Goal: Complete application form

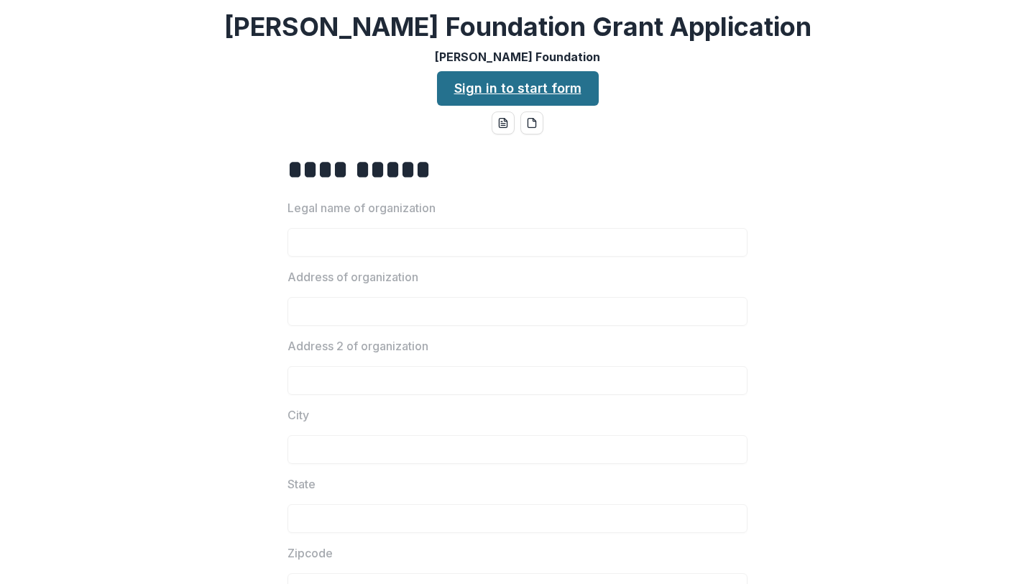
click at [572, 83] on link "Sign in to start form" at bounding box center [518, 88] width 162 height 35
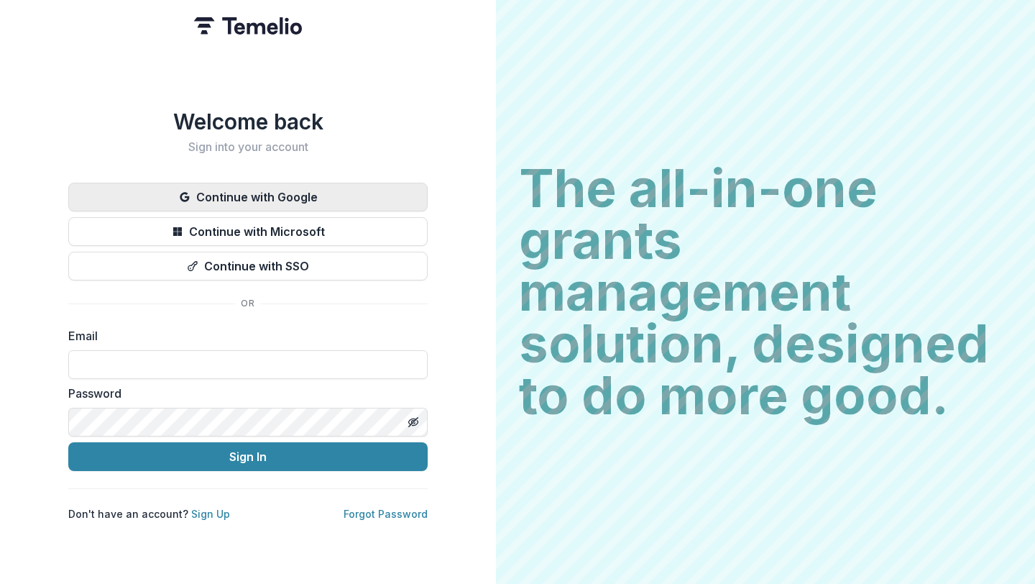
click at [270, 187] on button "Continue with Google" at bounding box center [247, 197] width 359 height 29
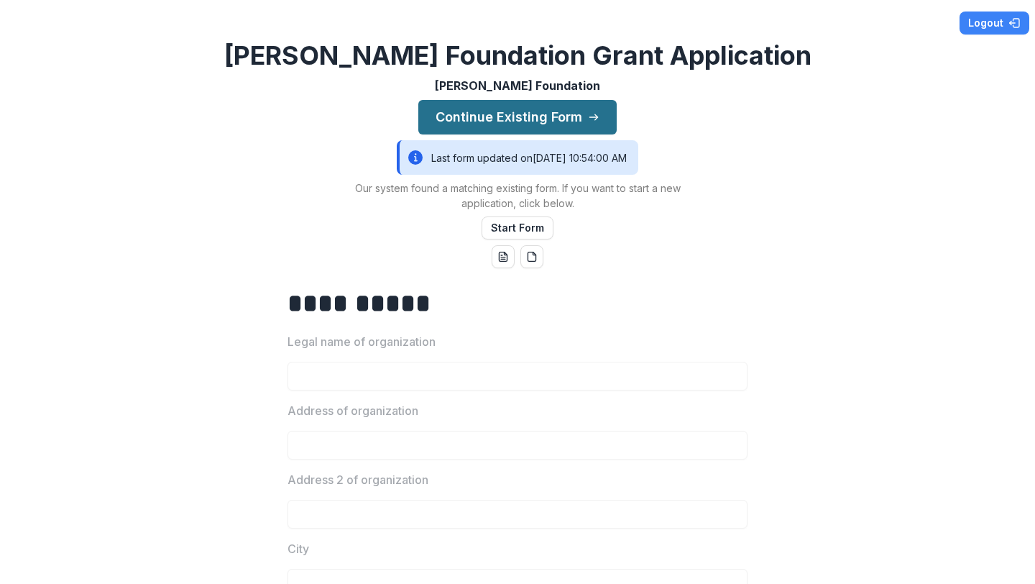
click at [529, 122] on button "Continue Existing Form" at bounding box center [517, 117] width 198 height 35
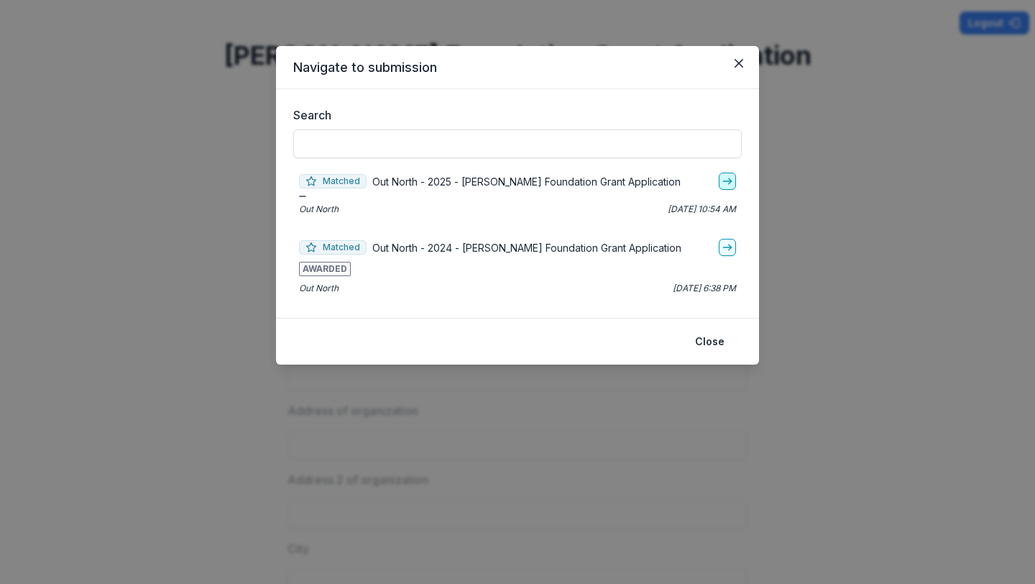
click at [728, 177] on icon "go-to" at bounding box center [728, 181] width 12 height 12
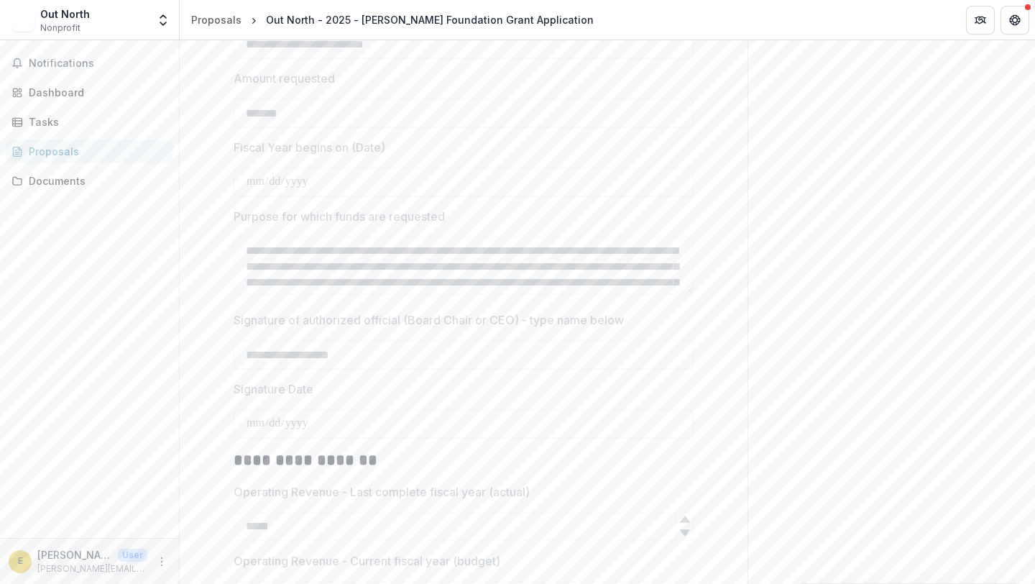
scroll to position [1959, 0]
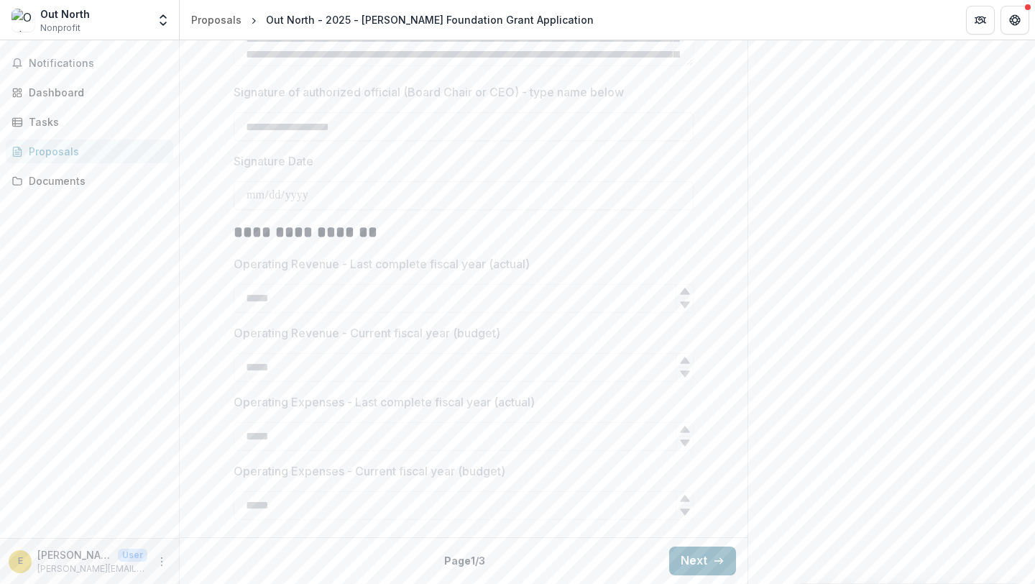
click at [707, 567] on button "Next" at bounding box center [702, 560] width 67 height 29
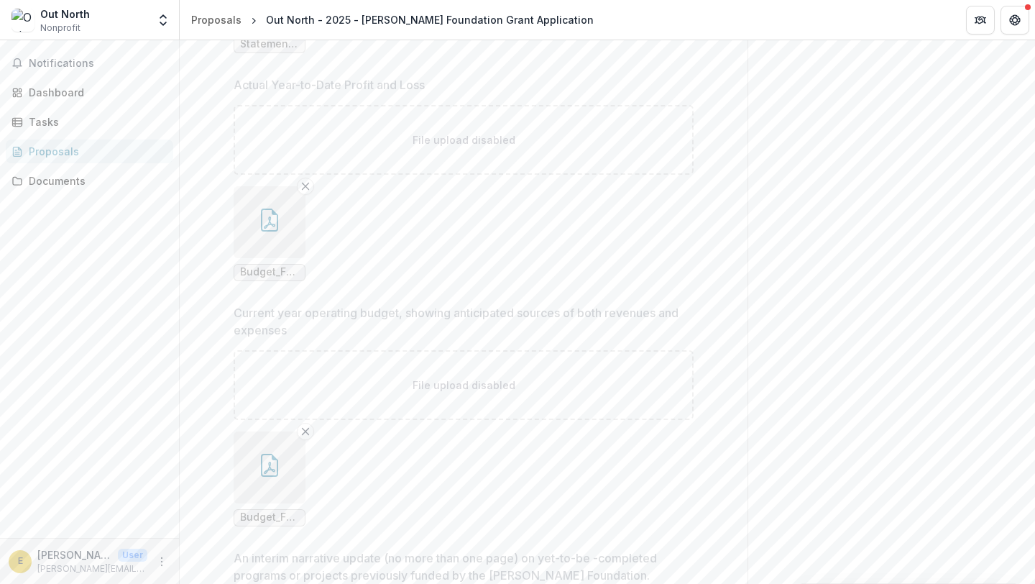
scroll to position [2834, 0]
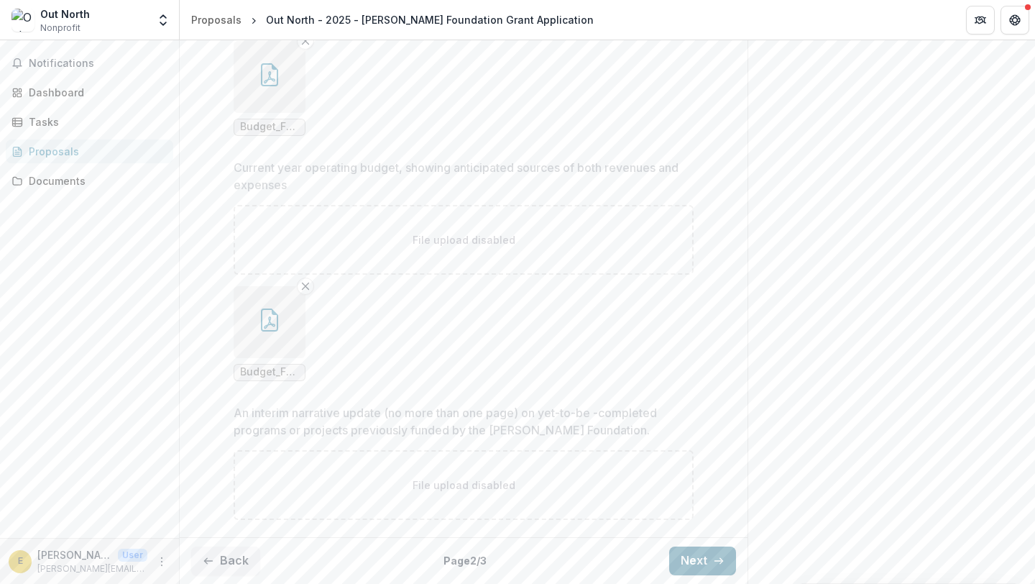
click at [717, 564] on icon "button" at bounding box center [719, 561] width 12 height 12
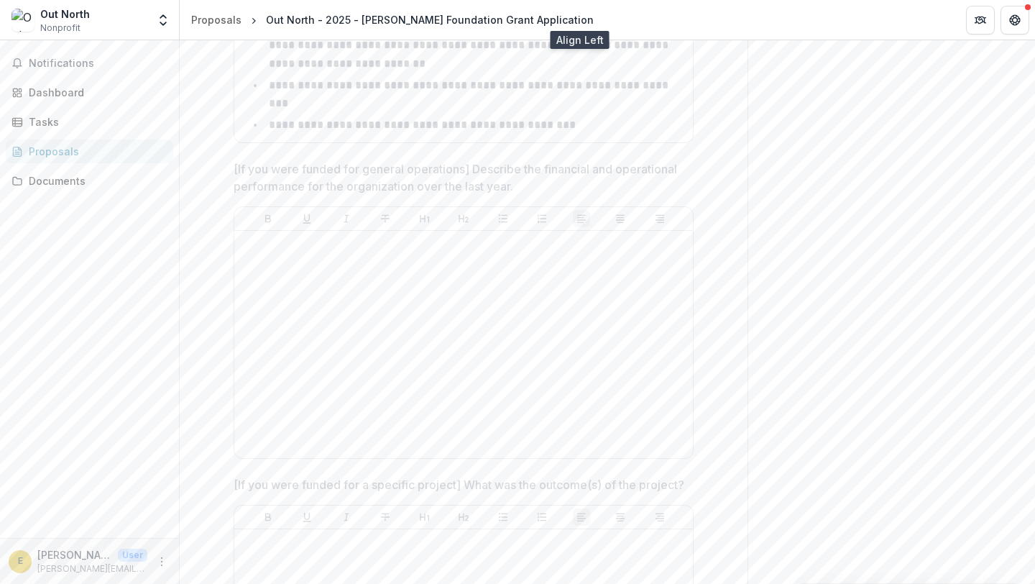
scroll to position [1000, 0]
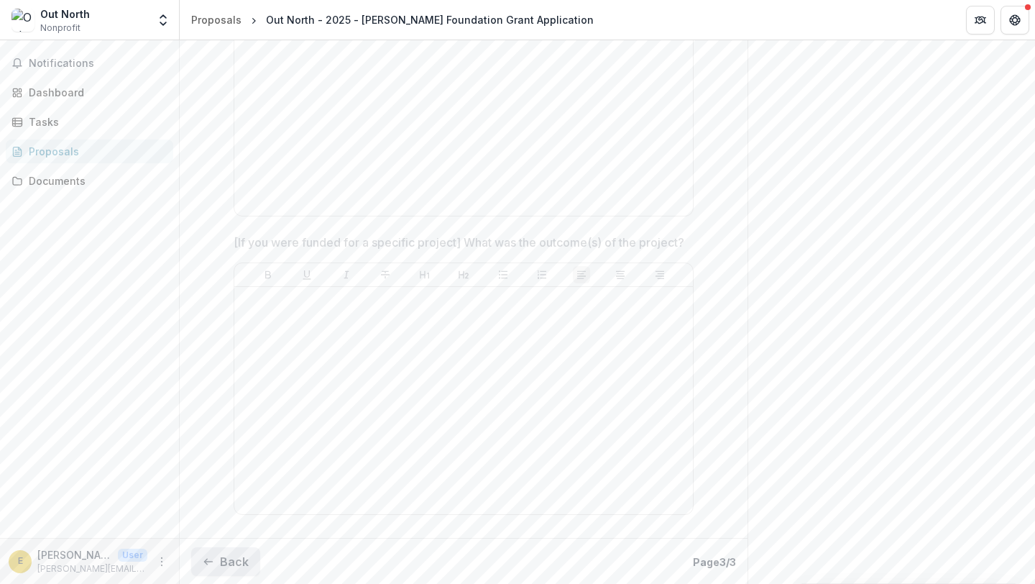
click at [240, 556] on button "Back" at bounding box center [225, 561] width 69 height 29
click at [81, 182] on div "Documents" at bounding box center [95, 180] width 133 height 15
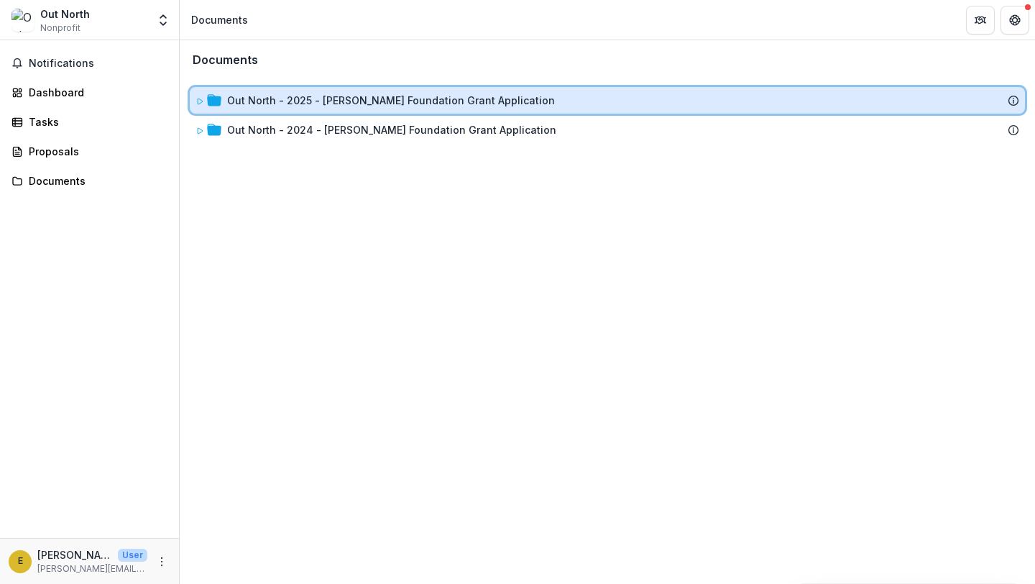
click at [203, 102] on icon at bounding box center [200, 101] width 9 height 9
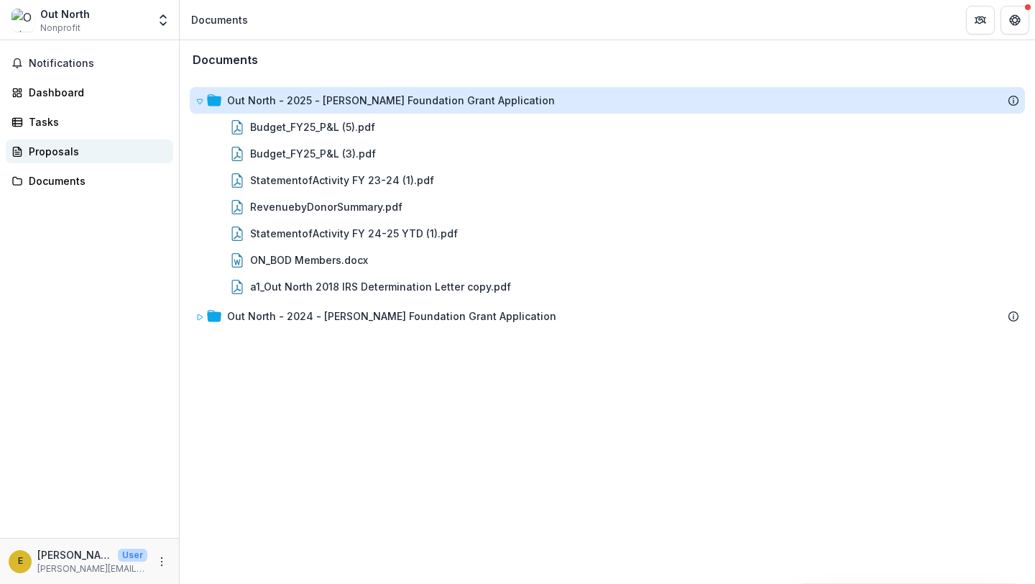
click at [65, 147] on div "Proposals" at bounding box center [95, 151] width 133 height 15
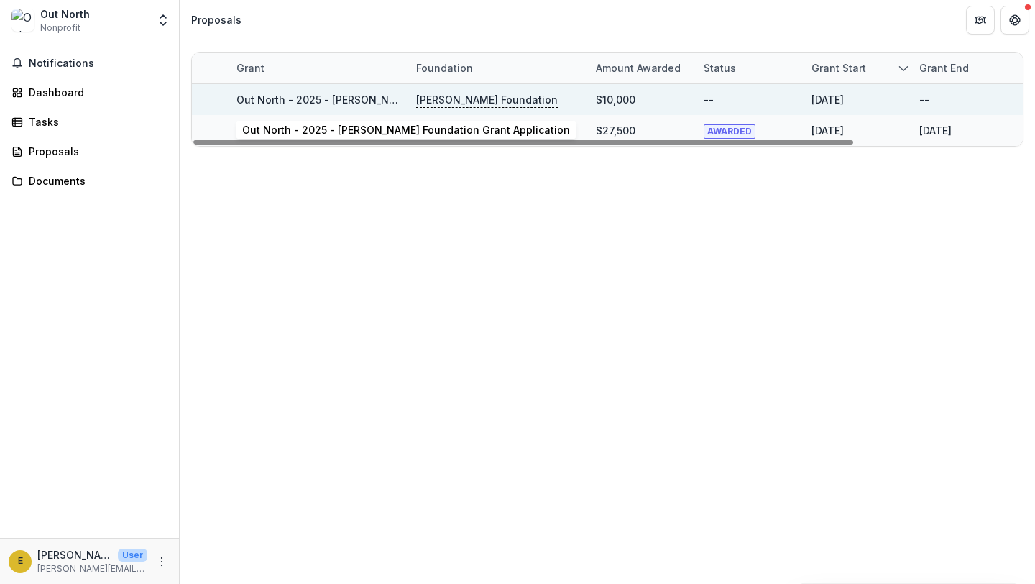
click at [356, 98] on link "Out North - 2025 - [PERSON_NAME] Foundation Grant Application" at bounding box center [401, 99] width 328 height 12
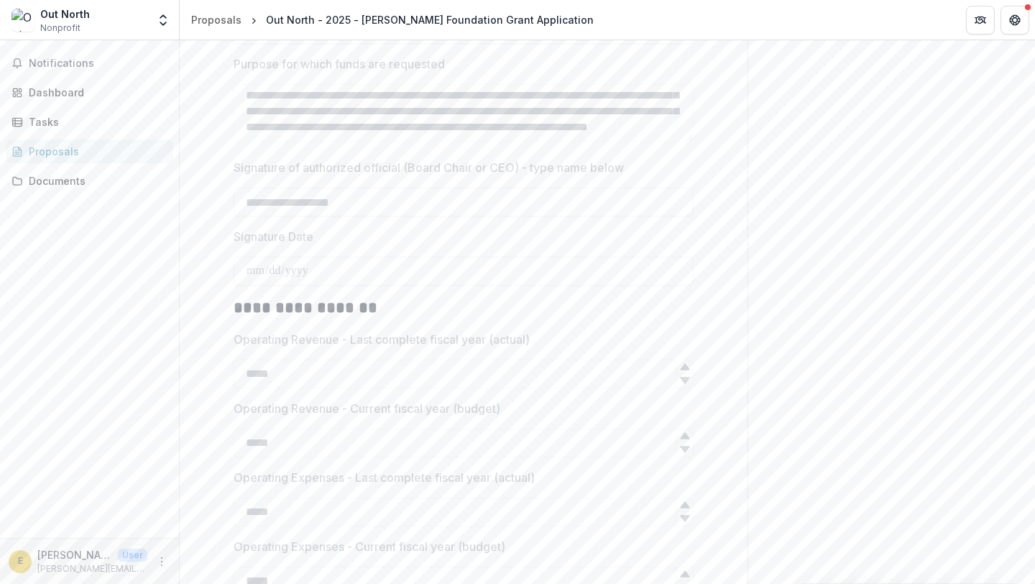
scroll to position [1959, 0]
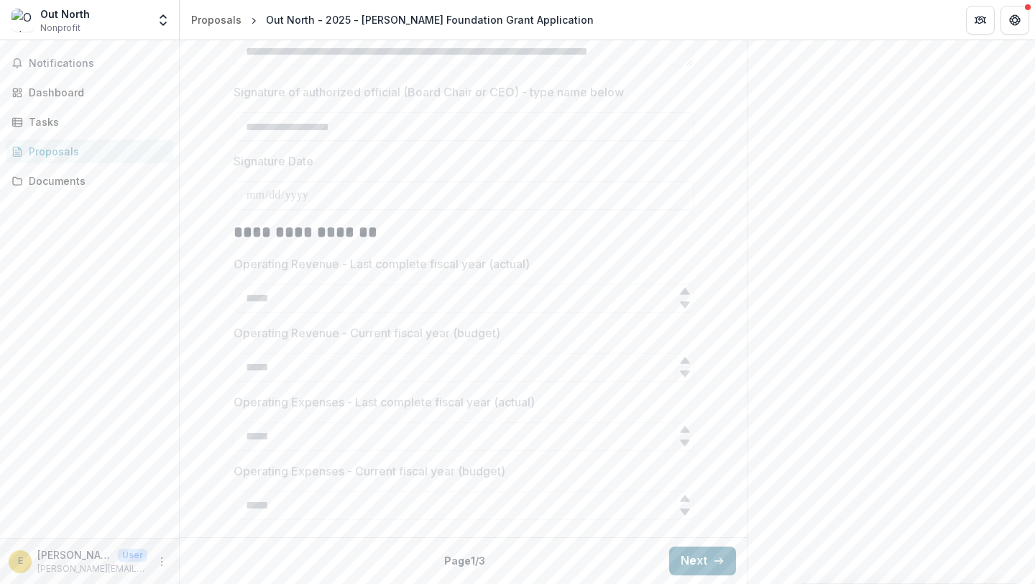
click at [715, 551] on button "Next" at bounding box center [702, 560] width 67 height 29
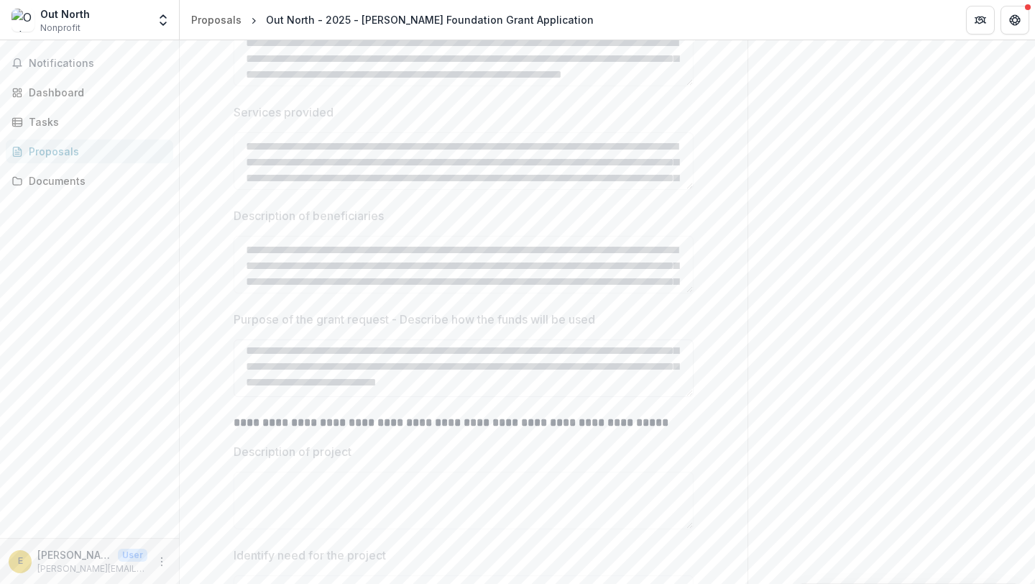
scroll to position [359, 0]
